Goal: Transaction & Acquisition: Purchase product/service

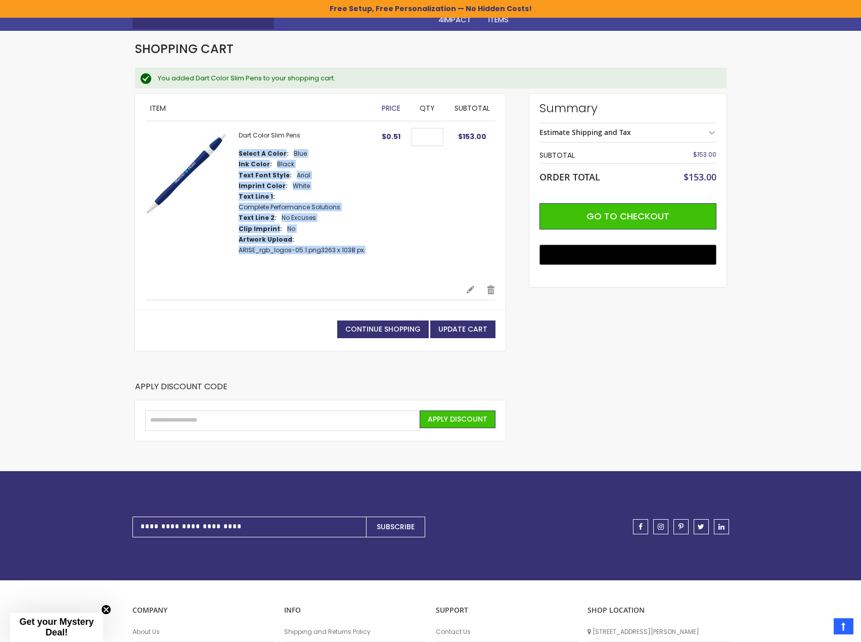
drag, startPoint x: 374, startPoint y: 252, endPoint x: 240, endPoint y: 156, distance: 164.8
click at [240, 156] on tr "Dart Color Slim Pens Select A Color Blue Ink Color Text Font Style" at bounding box center [320, 202] width 350 height 163
click at [240, 156] on dt "Select A Color" at bounding box center [264, 154] width 50 height 8
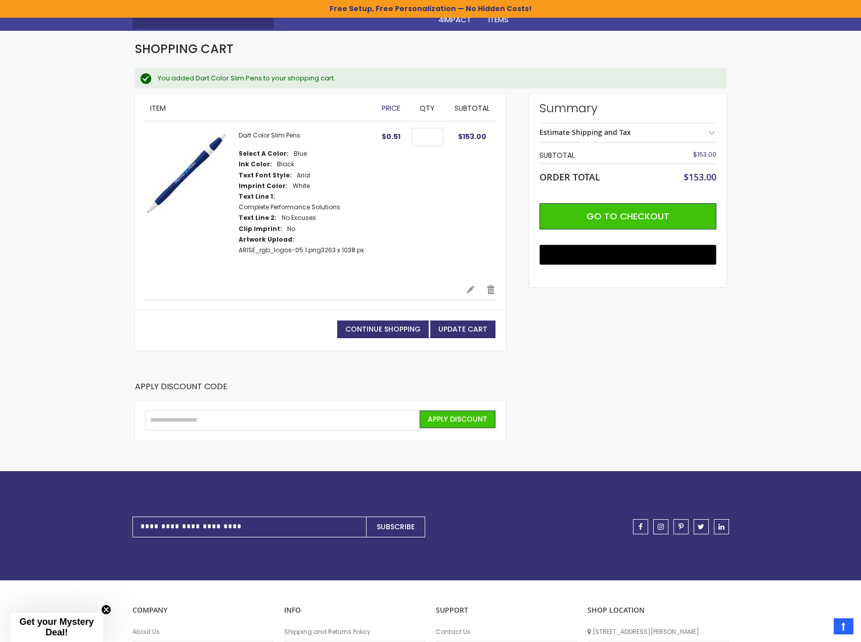
drag, startPoint x: 240, startPoint y: 155, endPoint x: 373, endPoint y: 260, distance: 169.9
click at [373, 260] on td "Dart Color Slim Pens Select A Color Blue Ink Color Text Font Style Imprint Color" at bounding box center [260, 202] width 231 height 163
click at [374, 259] on td "Dart Color Slim Pens Select A Color Blue Ink Color Text Font Style Imprint Color" at bounding box center [260, 202] width 231 height 163
click at [382, 248] on td "$0.51" at bounding box center [391, 202] width 30 height 163
drag, startPoint x: 376, startPoint y: 249, endPoint x: 239, endPoint y: 155, distance: 166.2
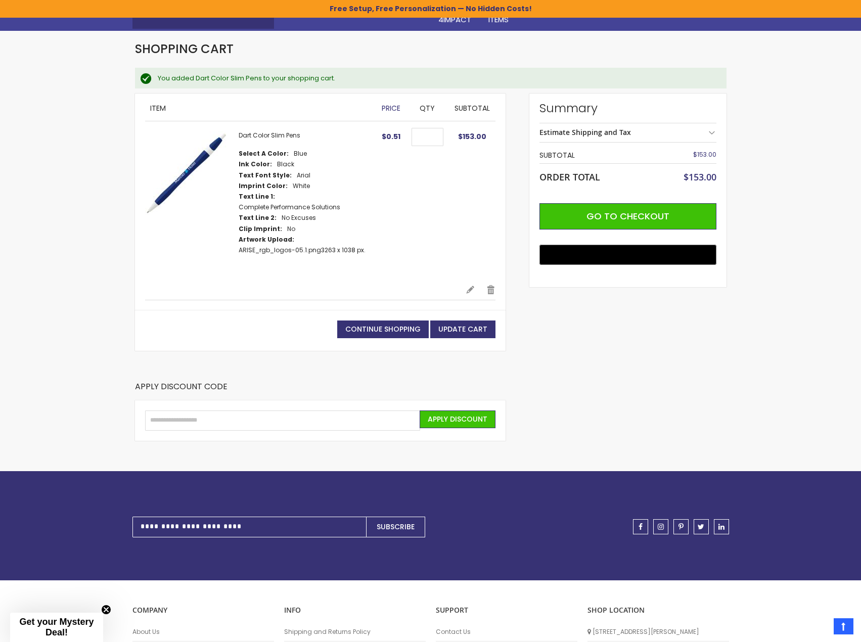
click at [239, 155] on td "Dart Color Slim Pens Select A Color Blue Ink Color Text Font Style Imprint Color" at bounding box center [260, 202] width 231 height 163
click at [239, 155] on dt "Select A Color" at bounding box center [264, 154] width 50 height 8
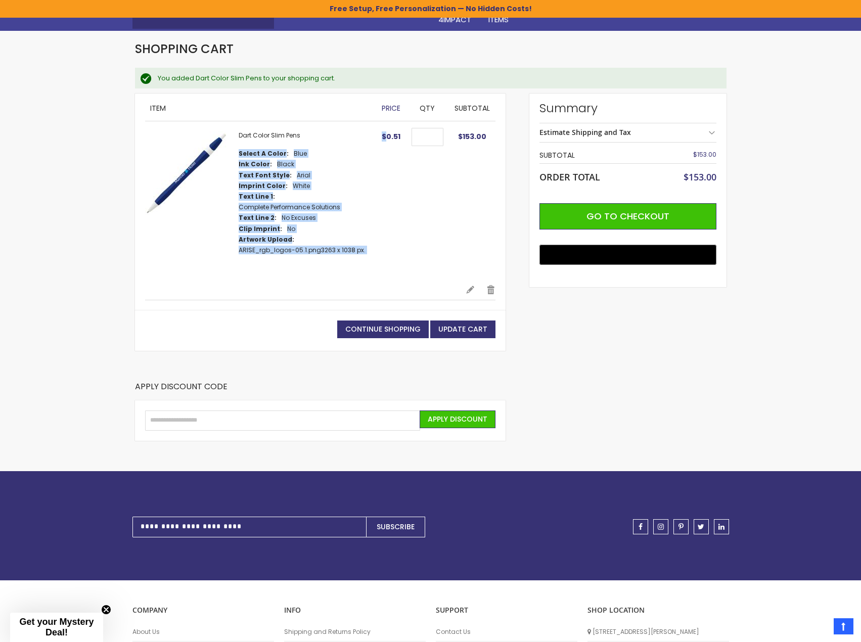
drag, startPoint x: 239, startPoint y: 155, endPoint x: 385, endPoint y: 266, distance: 183.5
click at [385, 266] on tr "Dart Color Slim Pens Select A Color Blue Ink Color Text Font Style" at bounding box center [320, 202] width 350 height 163
click at [385, 266] on td "$0.51" at bounding box center [391, 202] width 30 height 163
